Goal: Task Accomplishment & Management: Use online tool/utility

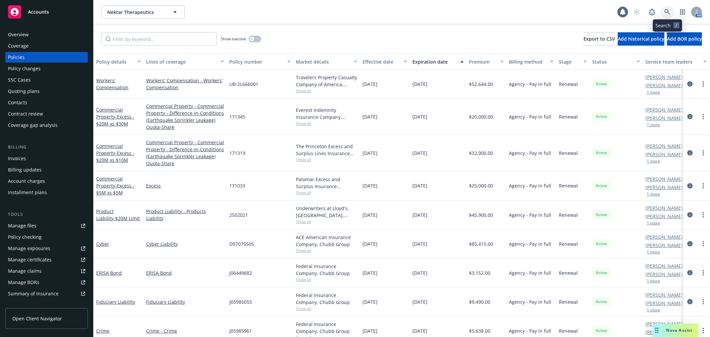
click at [667, 10] on icon at bounding box center [668, 12] width 6 height 6
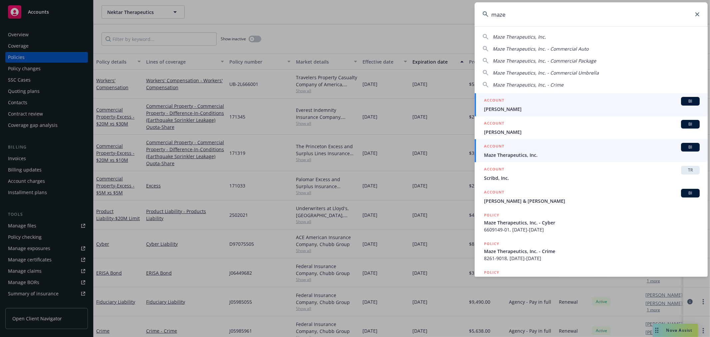
type input "maze"
click at [508, 147] on div "ACCOUNT BI" at bounding box center [592, 147] width 216 height 9
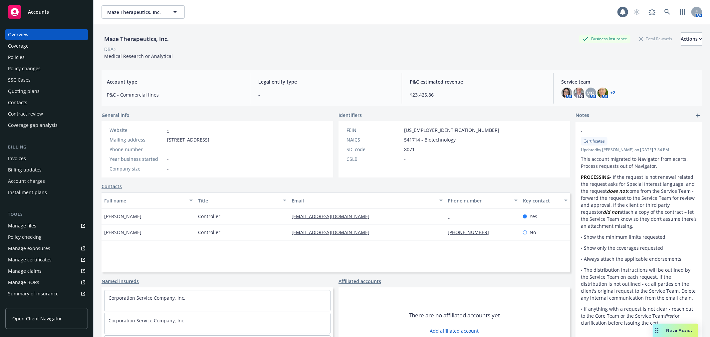
click at [33, 238] on div "Policy checking" at bounding box center [25, 237] width 34 height 11
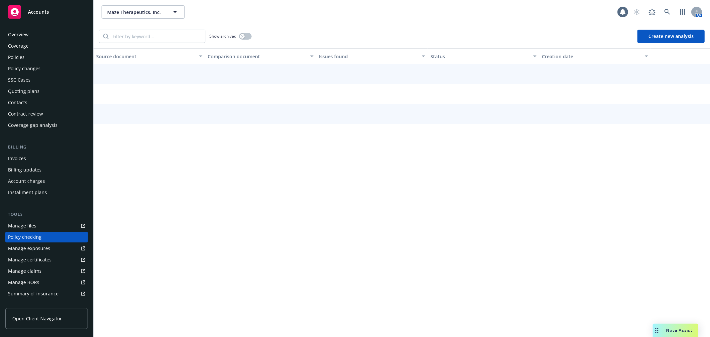
scroll to position [58, 0]
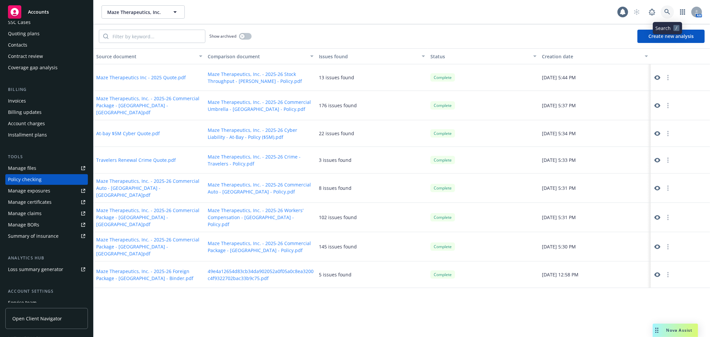
click at [664, 11] on link at bounding box center [667, 11] width 13 height 13
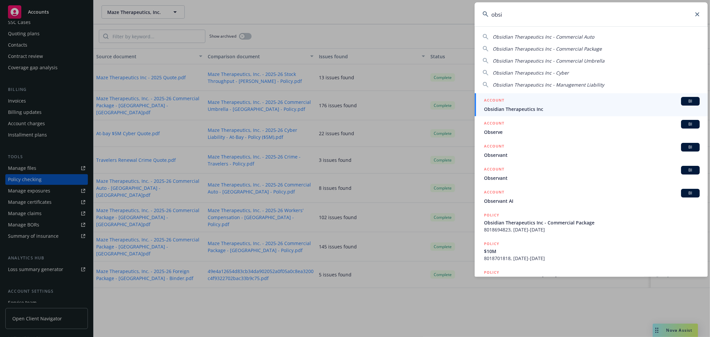
type input "obsi"
click at [524, 112] on span "Obsidian Therapeutics Inc" at bounding box center [592, 109] width 216 height 7
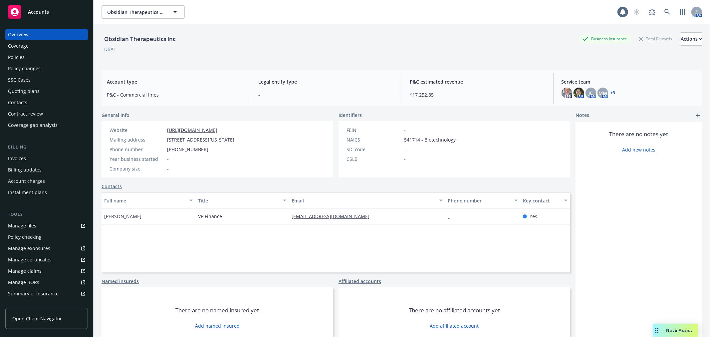
click at [33, 229] on div "Manage files" at bounding box center [22, 225] width 28 height 11
click at [34, 240] on div "Policy checking" at bounding box center [25, 237] width 34 height 11
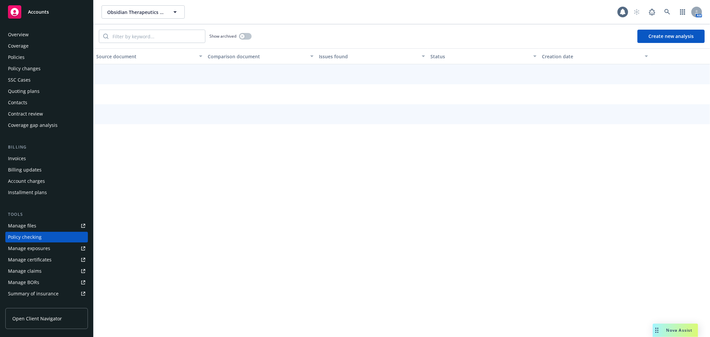
scroll to position [58, 0]
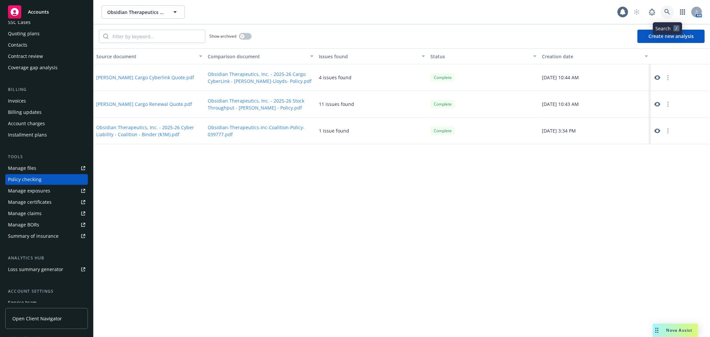
click at [663, 11] on link at bounding box center [667, 11] width 13 height 13
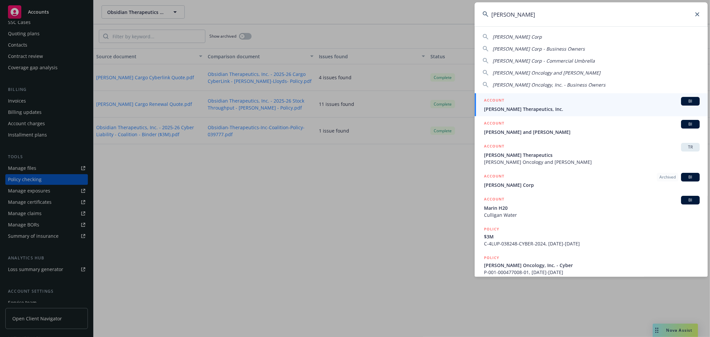
type input "[PERSON_NAME]"
click at [522, 102] on div "ACCOUNT BI" at bounding box center [592, 101] width 216 height 9
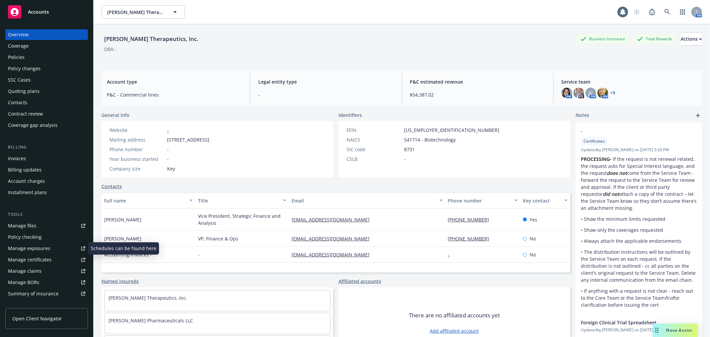
click at [31, 232] on div "Policy checking" at bounding box center [25, 237] width 34 height 11
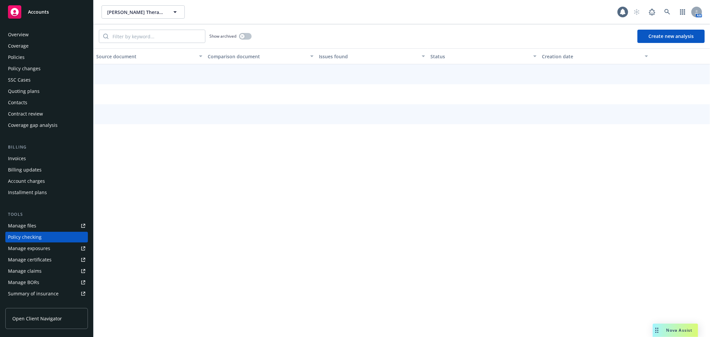
scroll to position [58, 0]
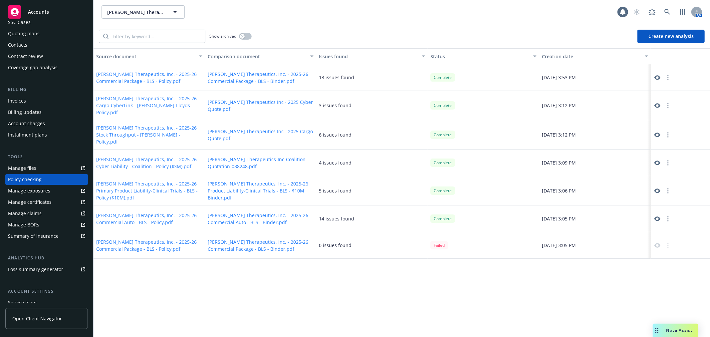
click at [656, 243] on icon at bounding box center [657, 245] width 6 height 5
click at [669, 215] on button "button" at bounding box center [668, 219] width 8 height 8
click at [611, 282] on div "Source document Comparison document Issues found Status Creation date [PERSON_N…" at bounding box center [402, 192] width 617 height 289
click at [667, 215] on button "button" at bounding box center [668, 219] width 8 height 8
click at [570, 285] on div "Source document Comparison document Issues found Status Creation date [PERSON_N…" at bounding box center [402, 192] width 617 height 289
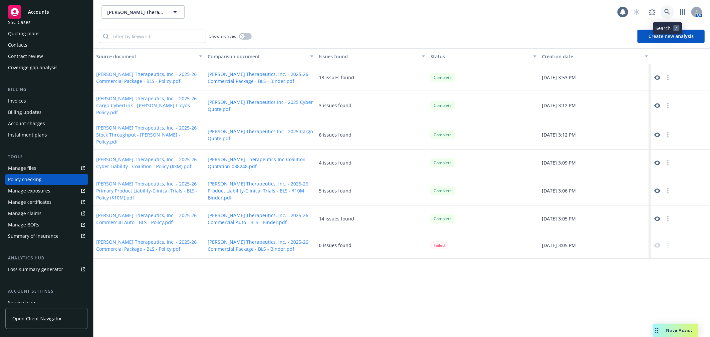
click at [666, 11] on icon at bounding box center [668, 12] width 6 height 6
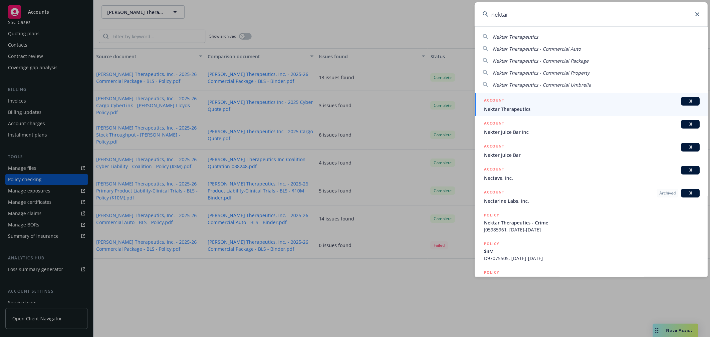
type input "nektar"
click at [546, 107] on span "Nektar Therapeutics" at bounding box center [592, 109] width 216 height 7
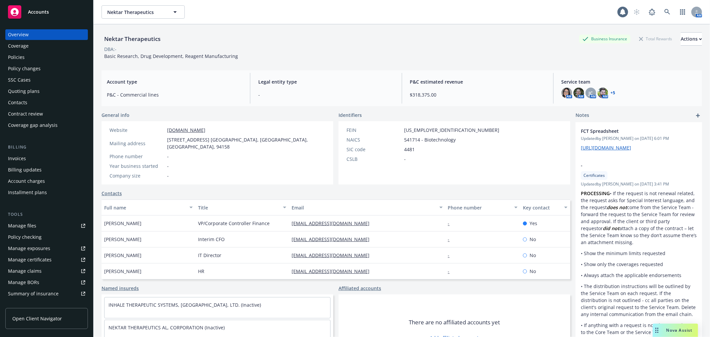
click at [45, 181] on div "Account charges" at bounding box center [46, 181] width 77 height 11
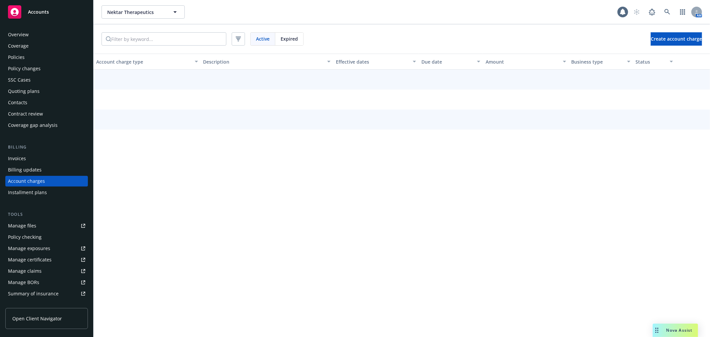
scroll to position [2, 0]
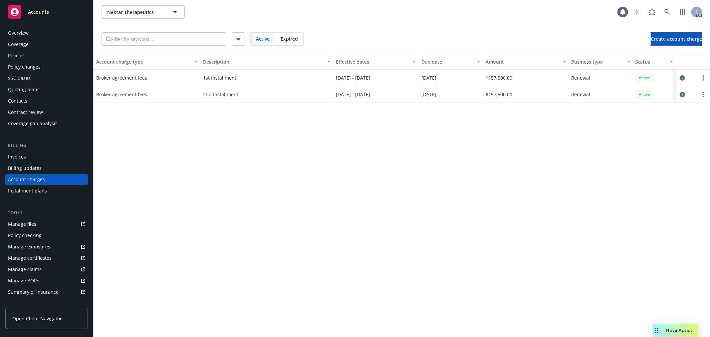
click at [29, 235] on div "Policy checking" at bounding box center [25, 235] width 34 height 11
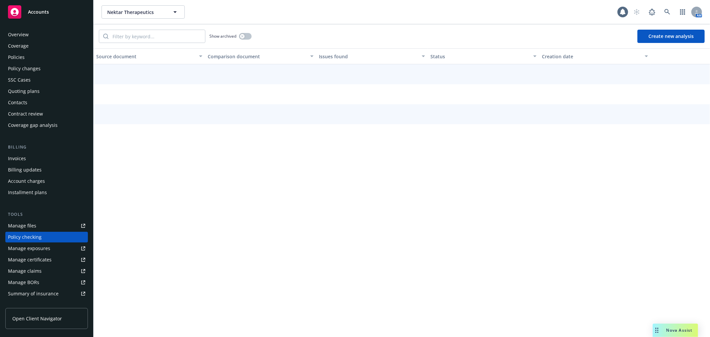
scroll to position [58, 0]
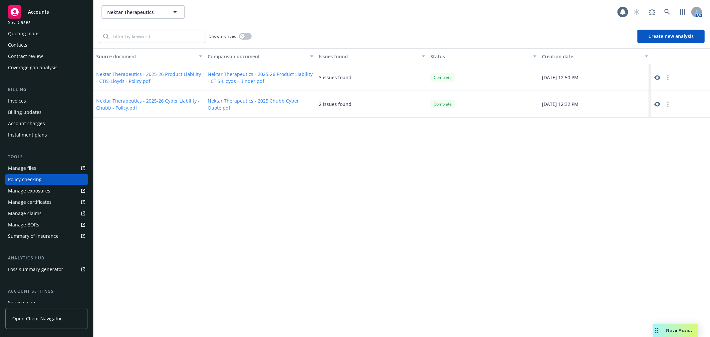
click at [668, 34] on button "Create new analysis" at bounding box center [671, 36] width 67 height 13
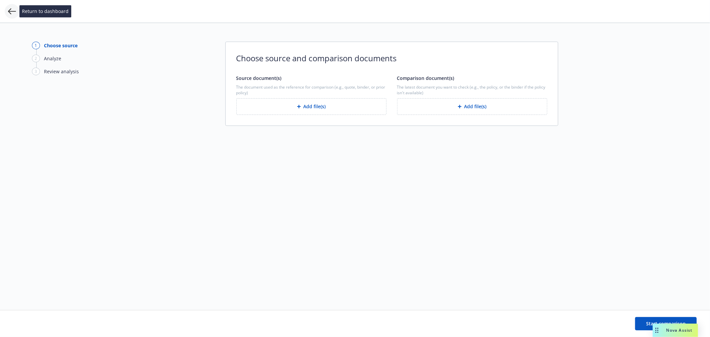
click at [9, 12] on icon at bounding box center [12, 11] width 8 height 6
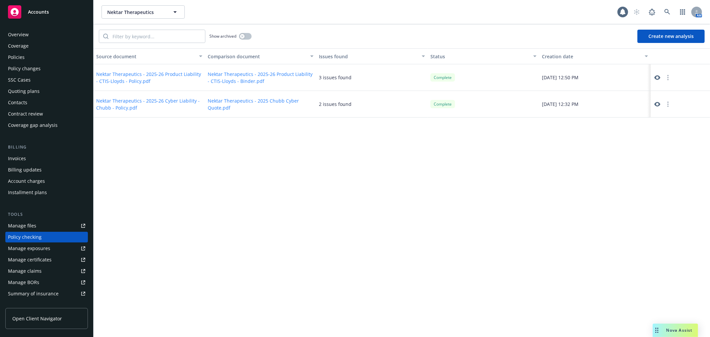
scroll to position [58, 0]
